Goal: Task Accomplishment & Management: Manage account settings

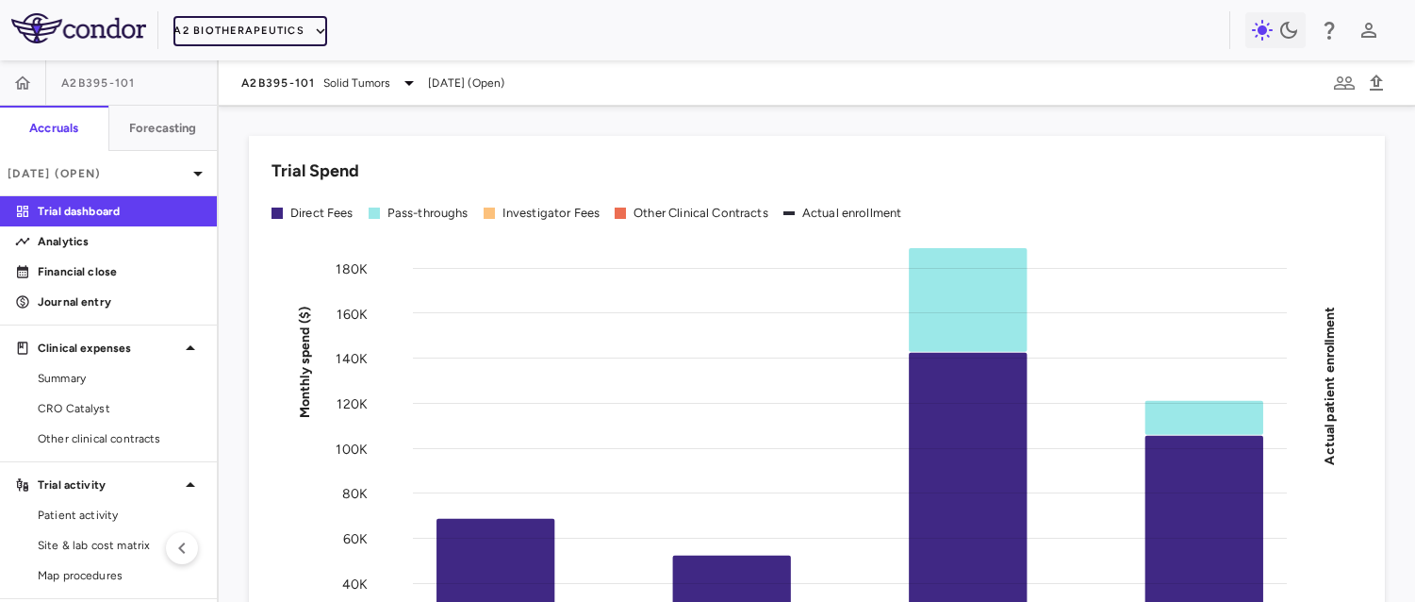
click at [203, 27] on button "A2 Biotherapeutics" at bounding box center [250, 31] width 154 height 30
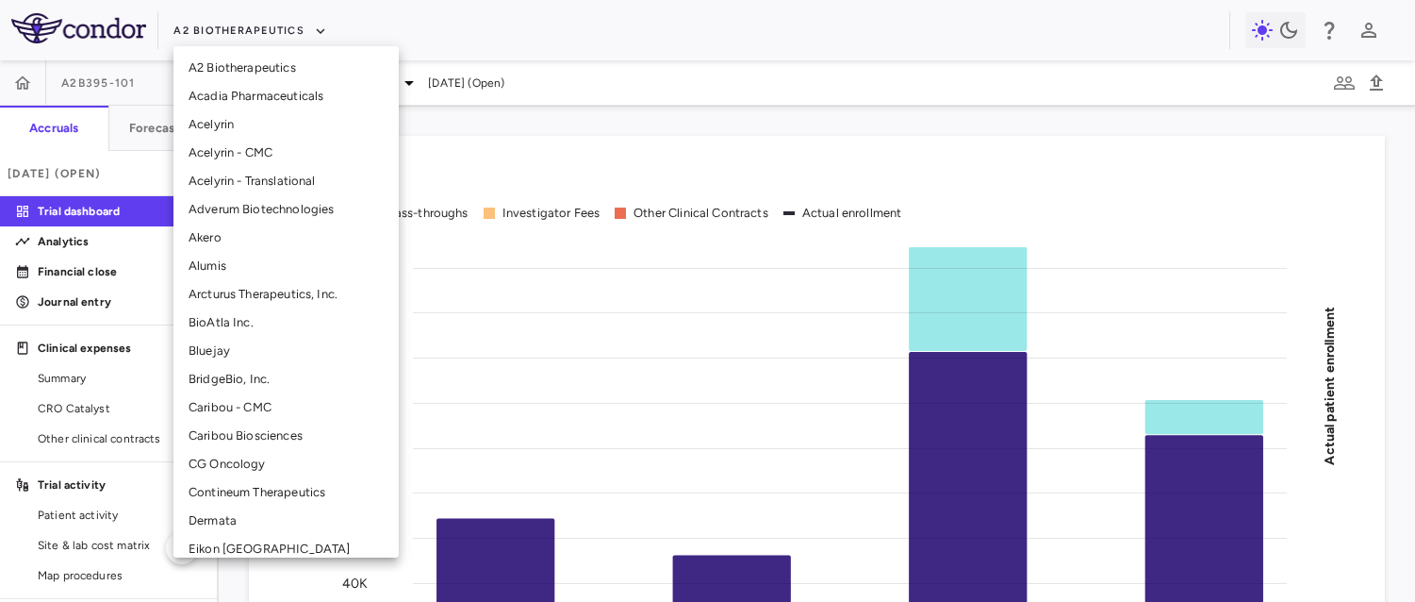
scroll to position [522, 0]
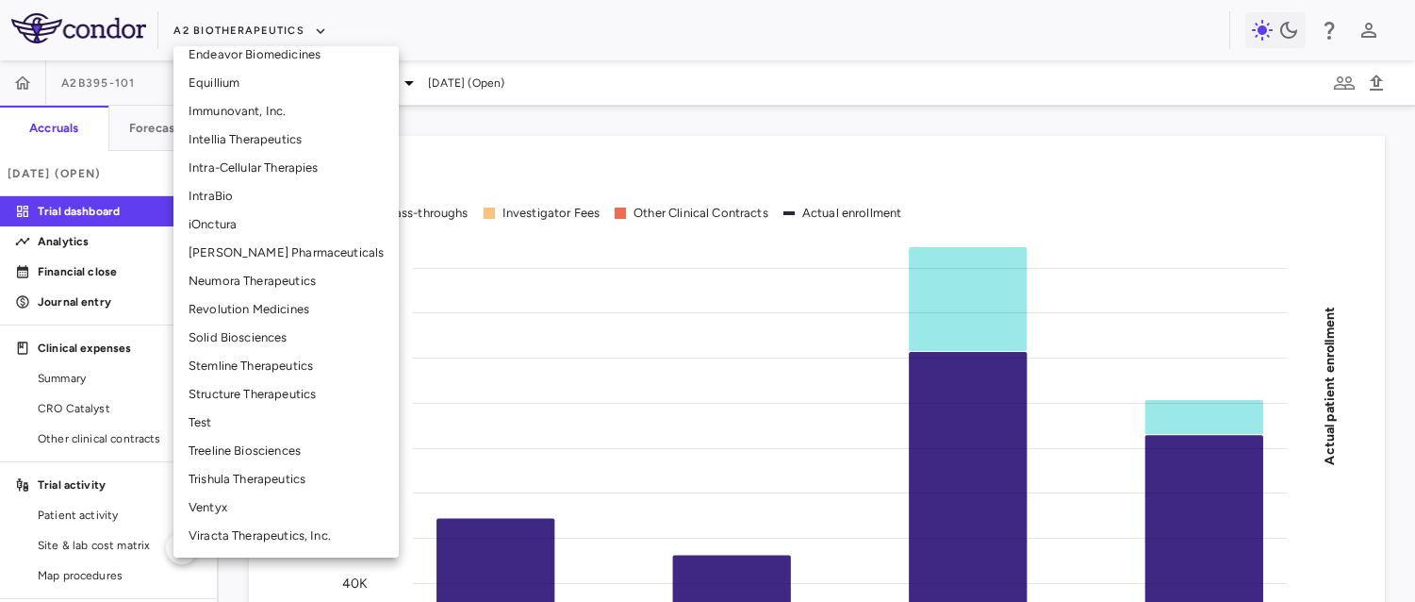
click at [239, 422] on li "Test" at bounding box center [285, 422] width 225 height 28
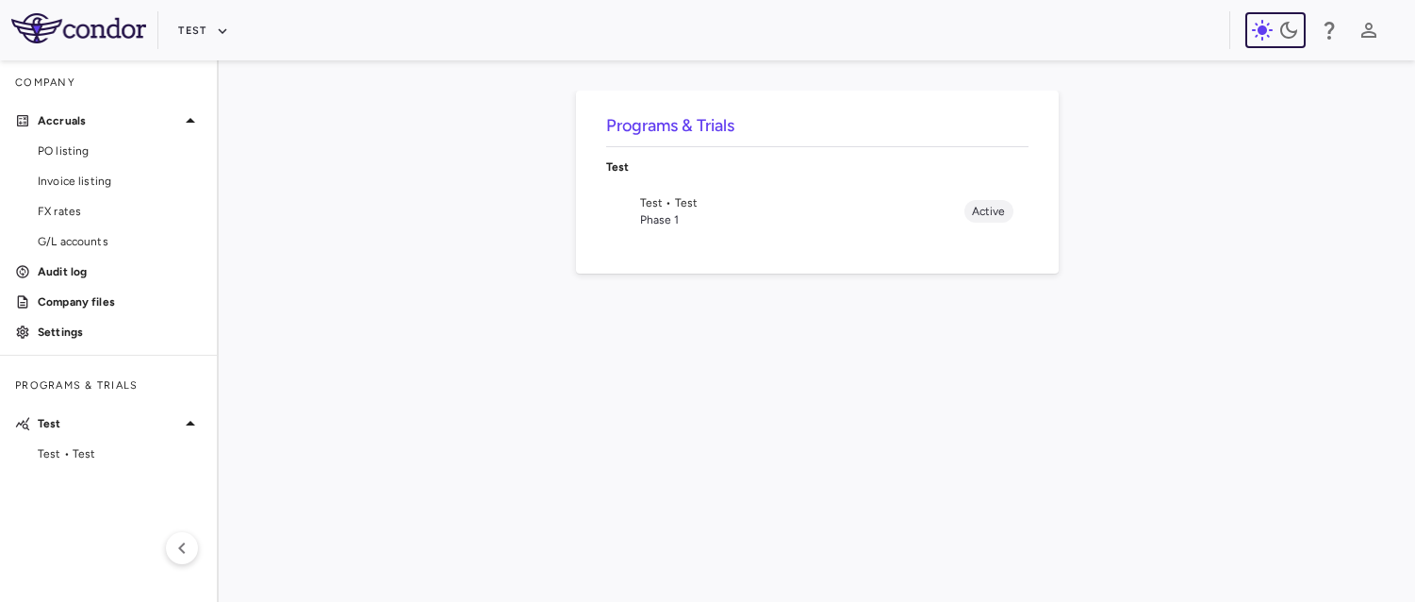
click at [1262, 29] on icon "button" at bounding box center [1262, 30] width 21 height 21
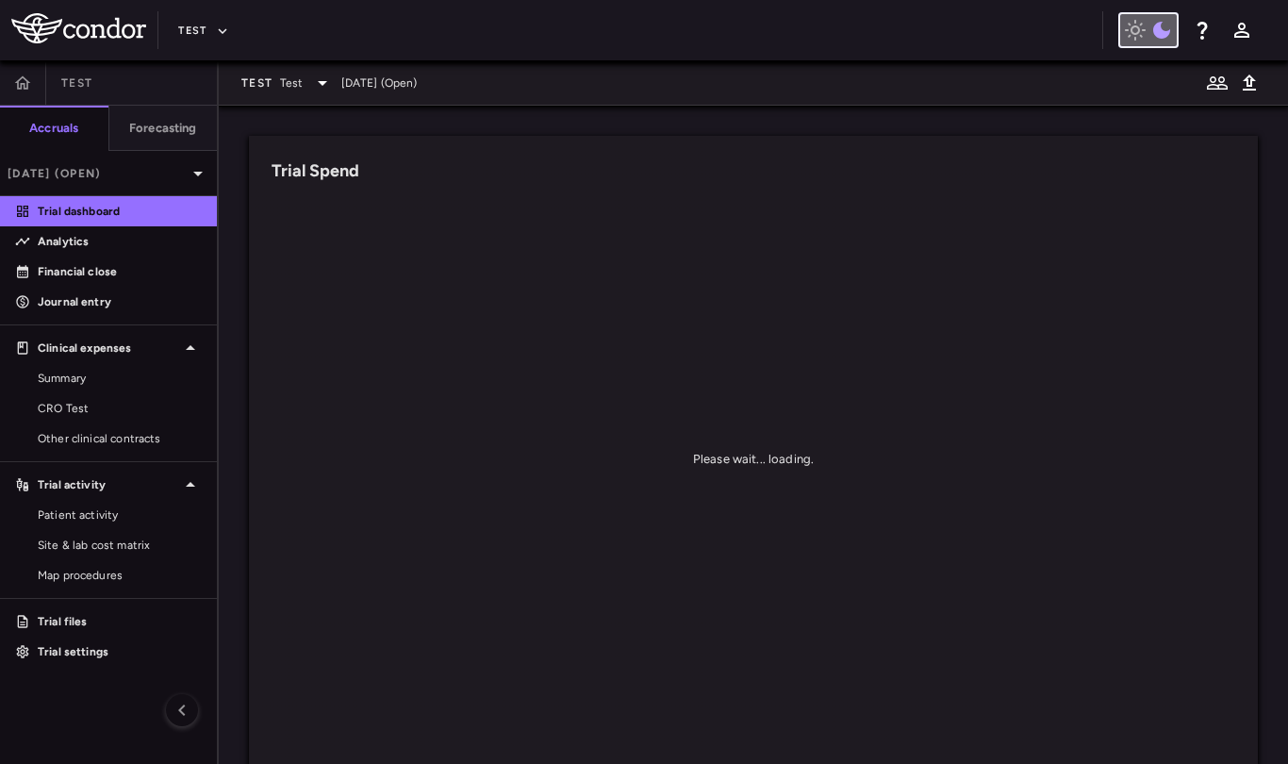
click at [1144, 41] on icon "button" at bounding box center [1135, 30] width 23 height 23
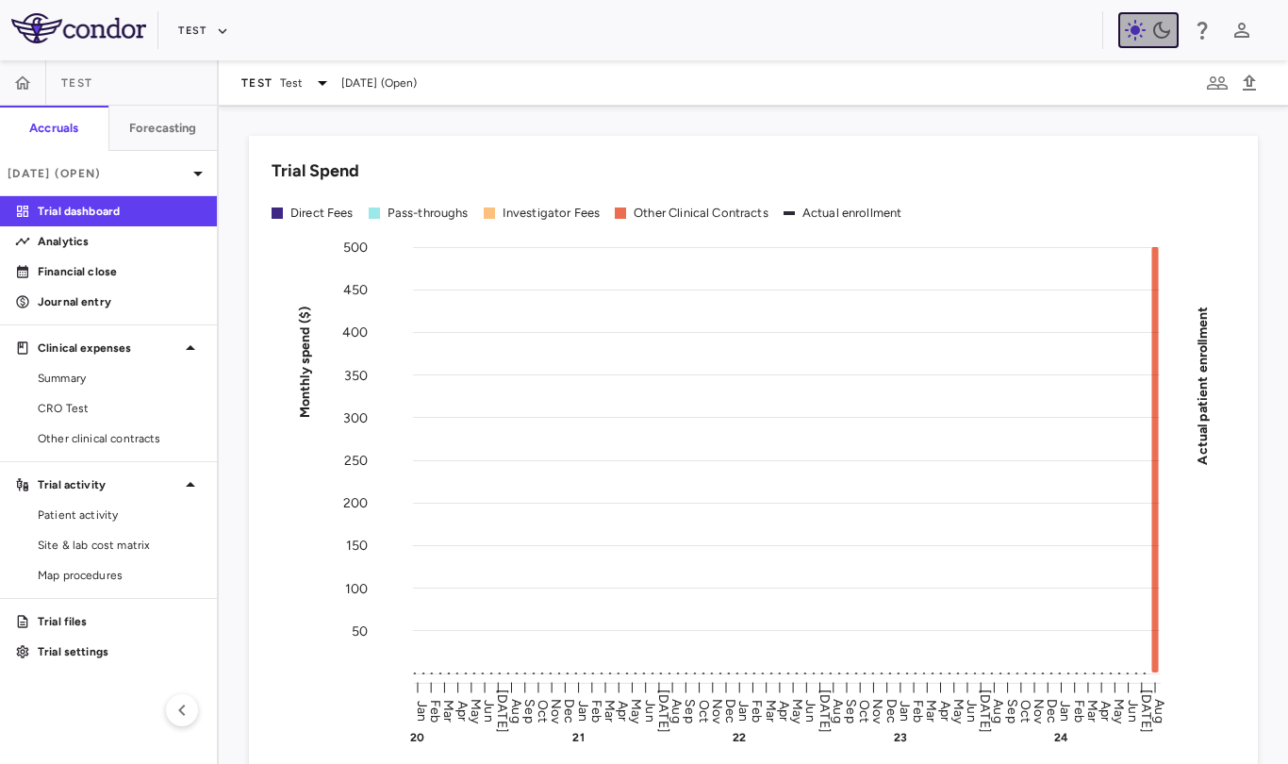
click at [1144, 41] on icon "button" at bounding box center [1135, 30] width 23 height 23
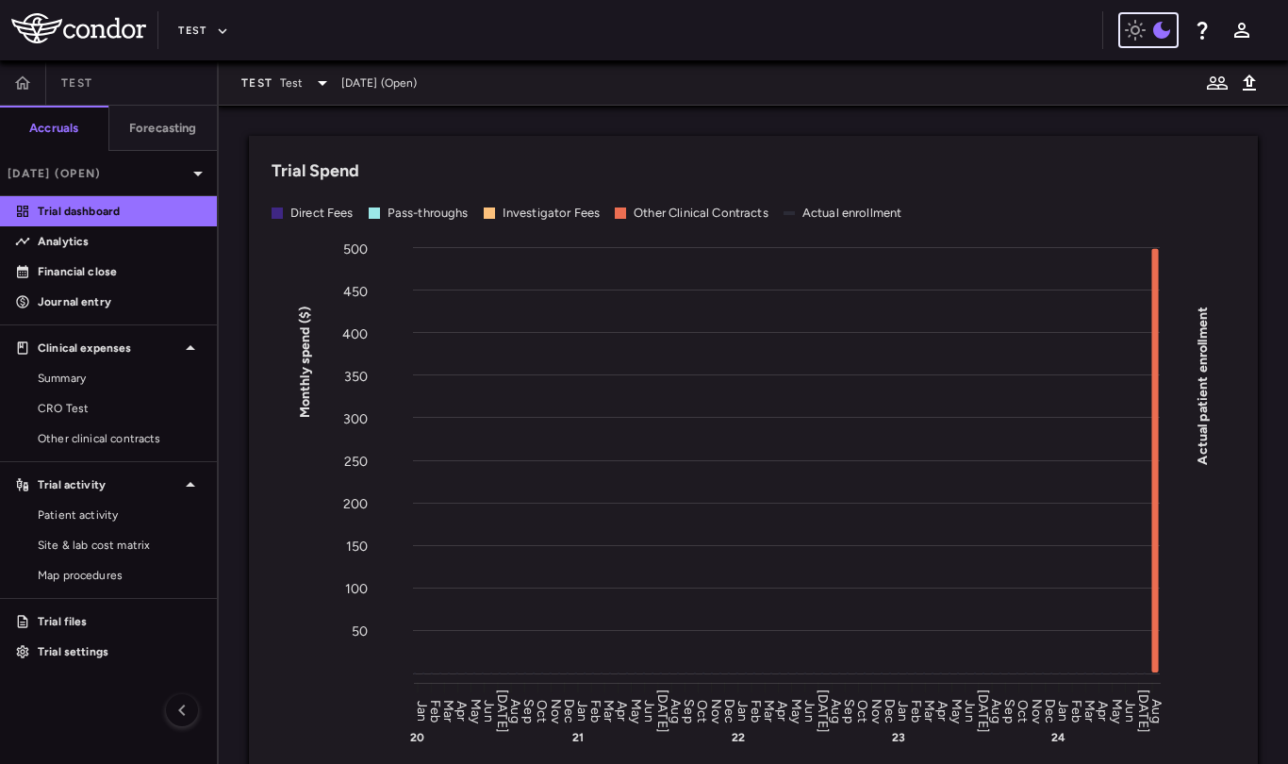
click at [1150, 20] on icon "button" at bounding box center [1161, 30] width 23 height 23
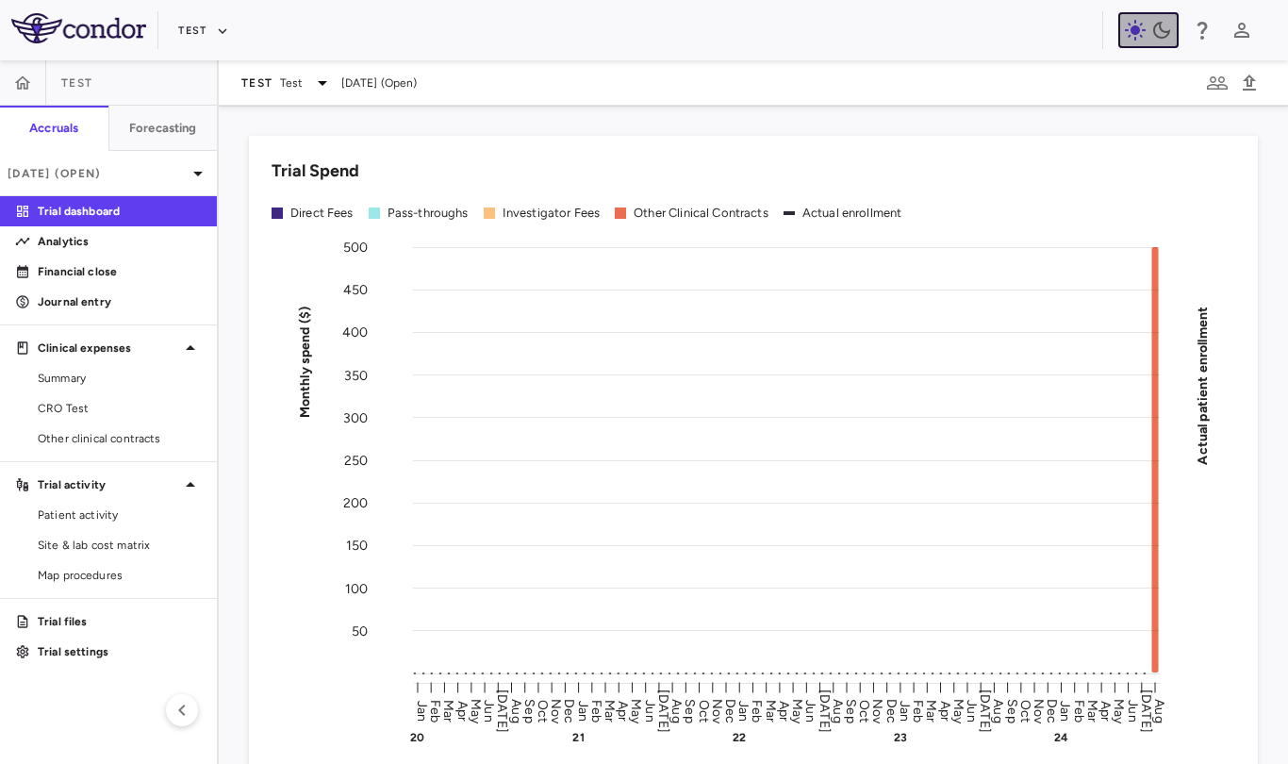
click at [1150, 20] on icon "button" at bounding box center [1161, 30] width 23 height 23
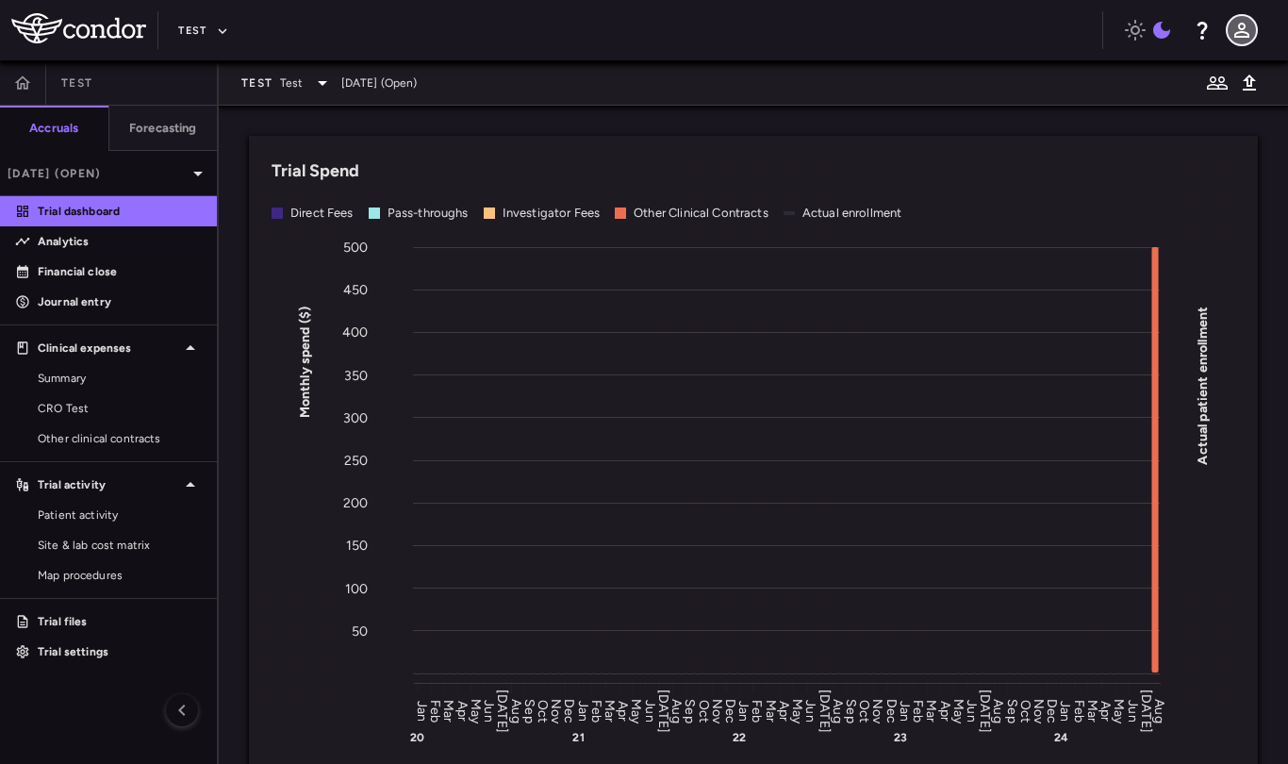
click at [1241, 39] on icon "button" at bounding box center [1241, 30] width 23 height 23
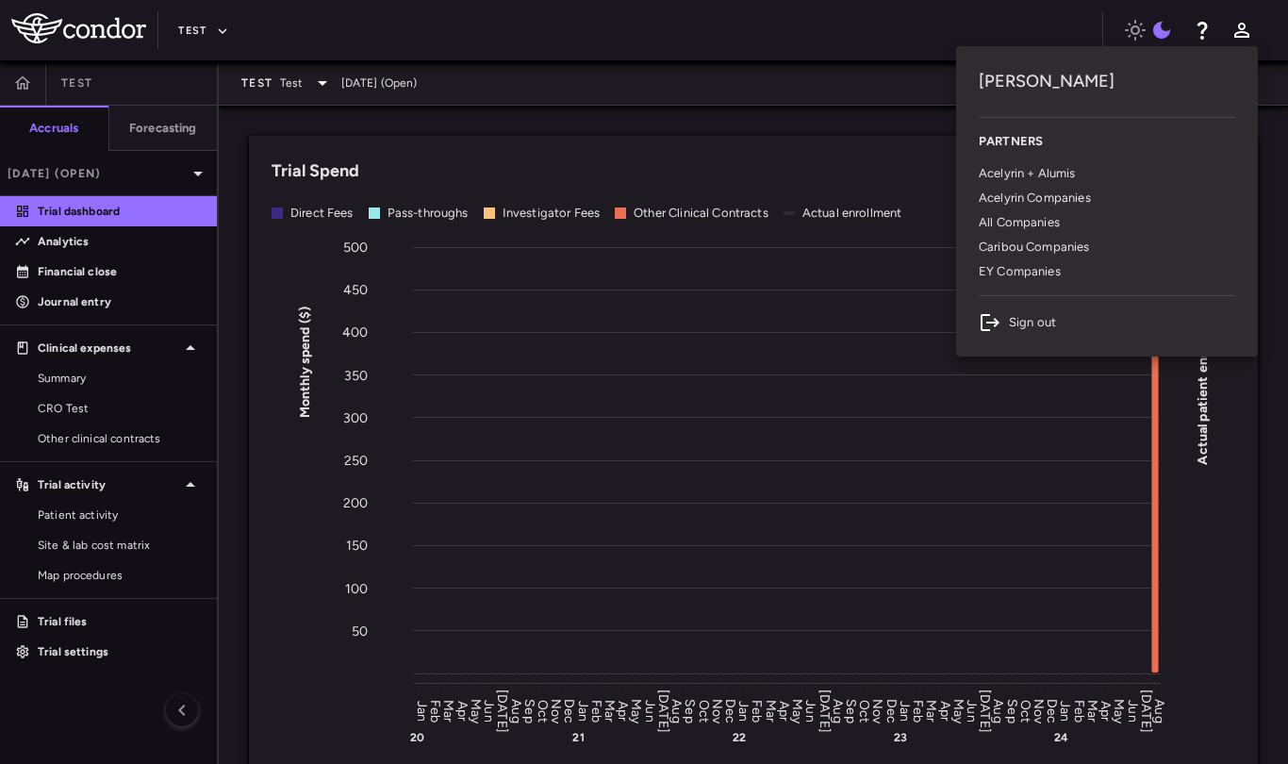
click at [1014, 319] on li "Sign out" at bounding box center [1107, 322] width 256 height 23
